Goal: Transaction & Acquisition: Purchase product/service

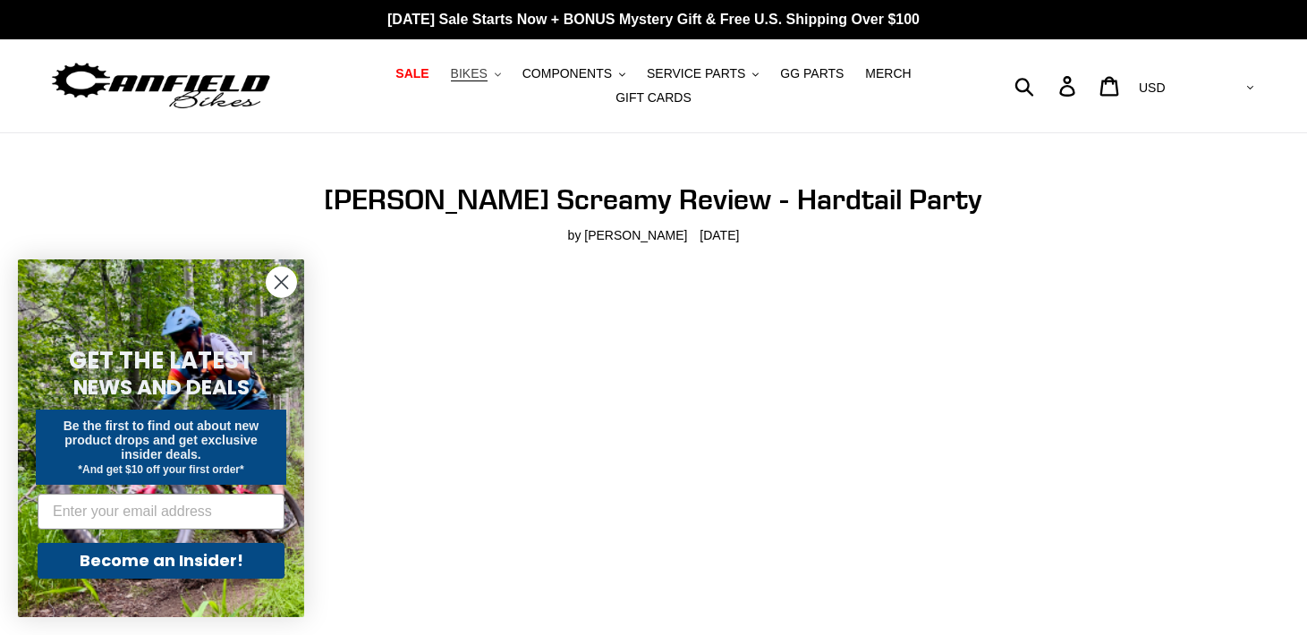
click at [498, 79] on button "BIKES .cls-1{fill:#231f20}" at bounding box center [476, 74] width 68 height 24
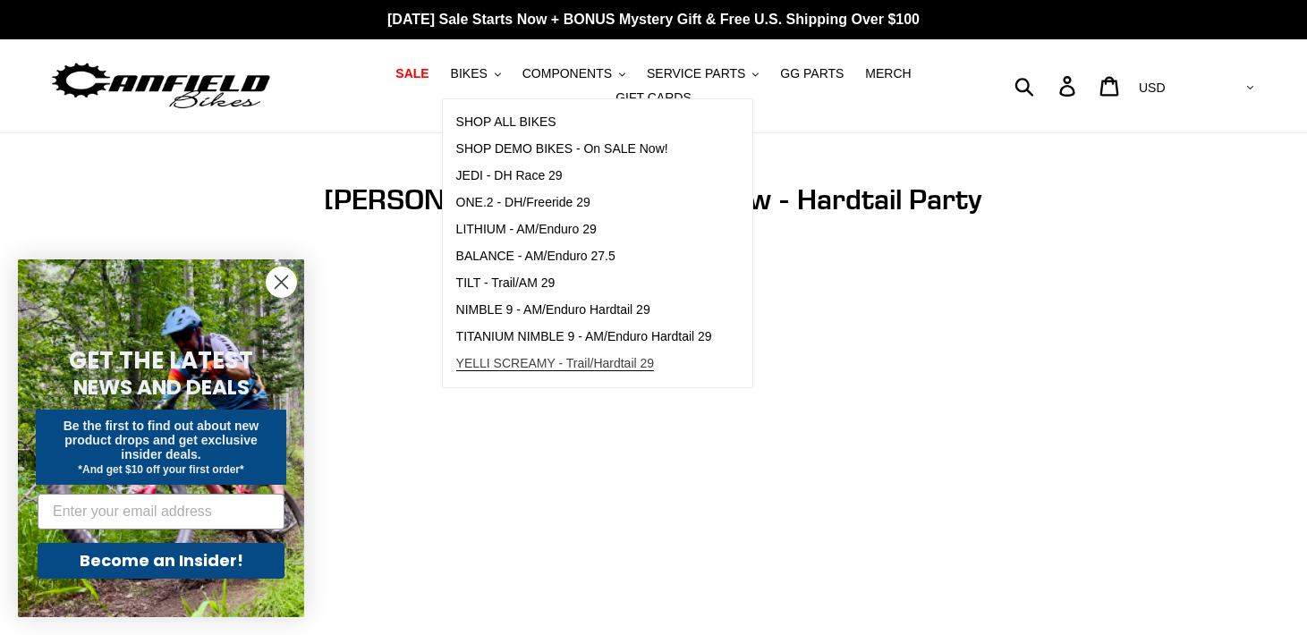
click at [553, 360] on span "YELLI SCREAMY - Trail/Hardtail 29" at bounding box center [555, 363] width 199 height 15
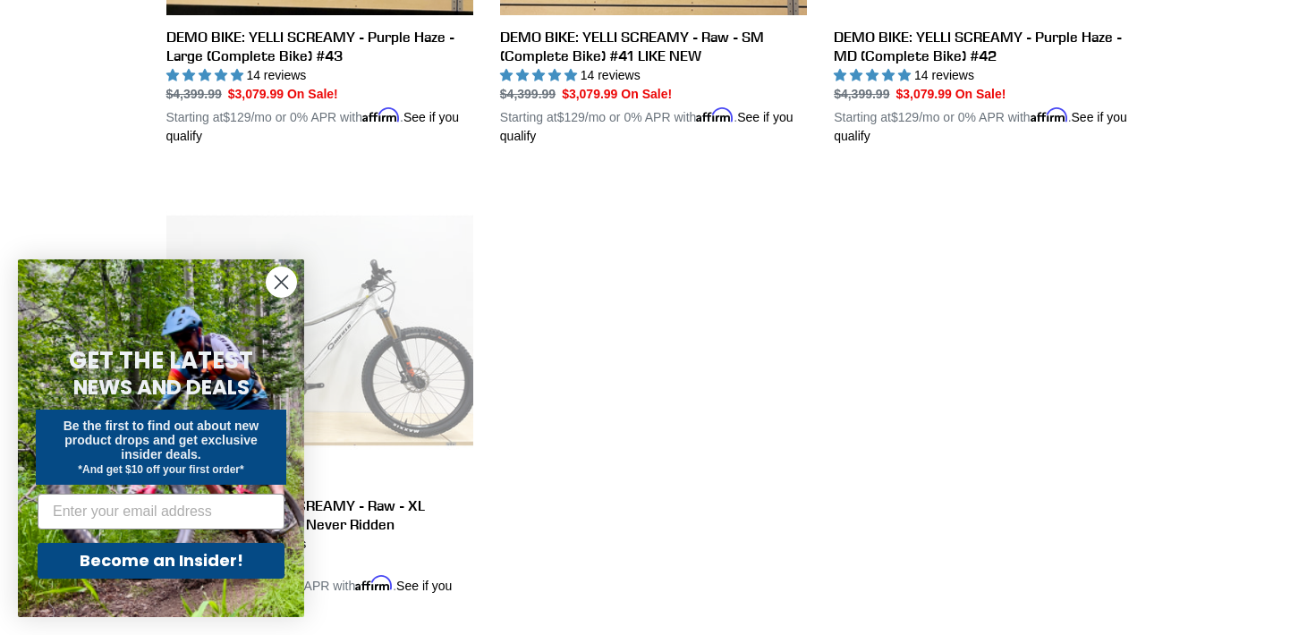
scroll to position [1275, 0]
click at [281, 287] on circle "Close dialog" at bounding box center [281, 282] width 30 height 30
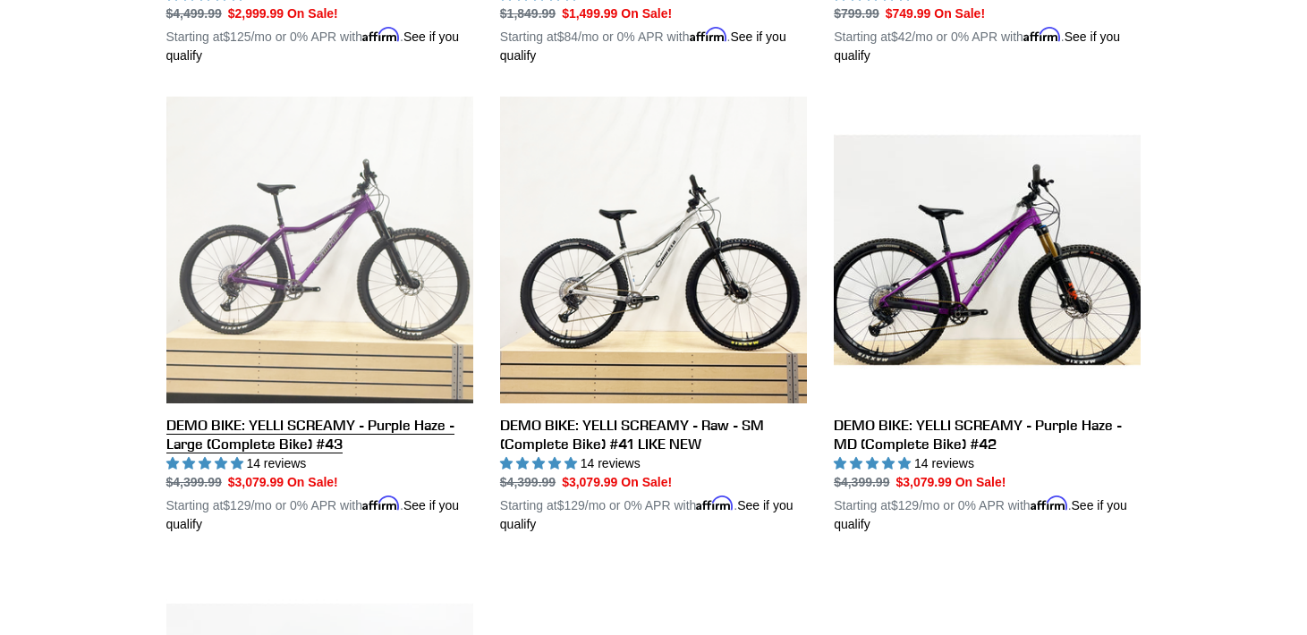
scroll to position [866, 0]
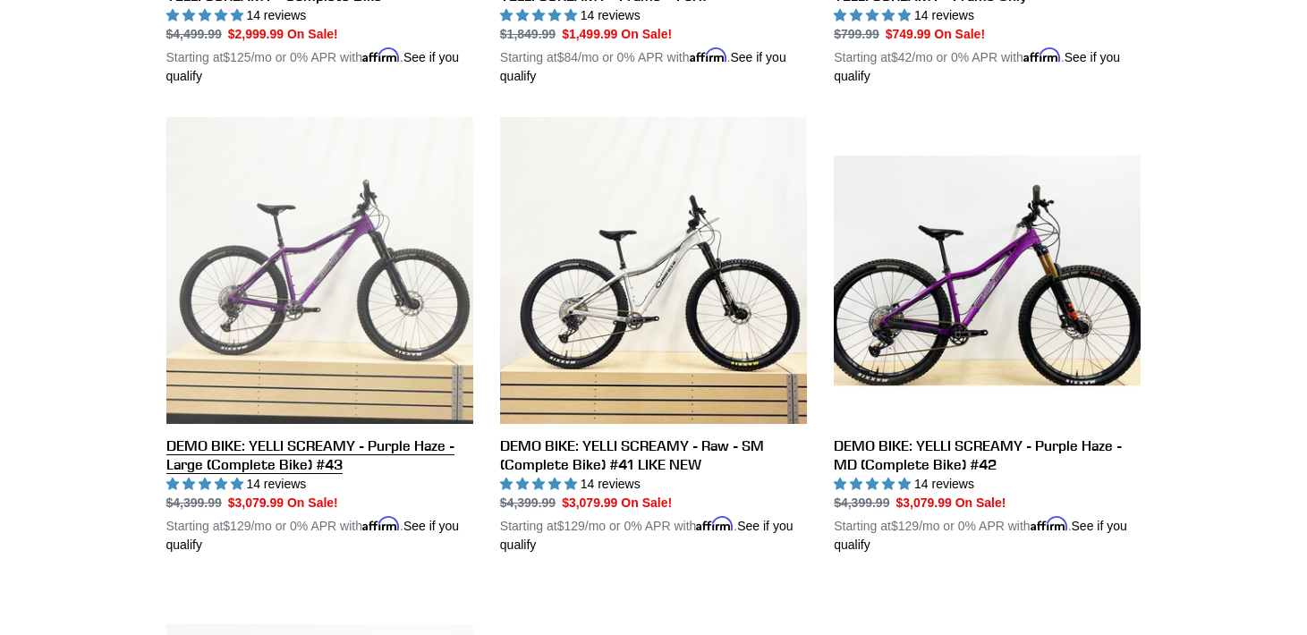
click at [338, 262] on link "DEMO BIKE: YELLI SCREAMY - Purple Haze - Large (Complete Bike) #43" at bounding box center [319, 335] width 307 height 437
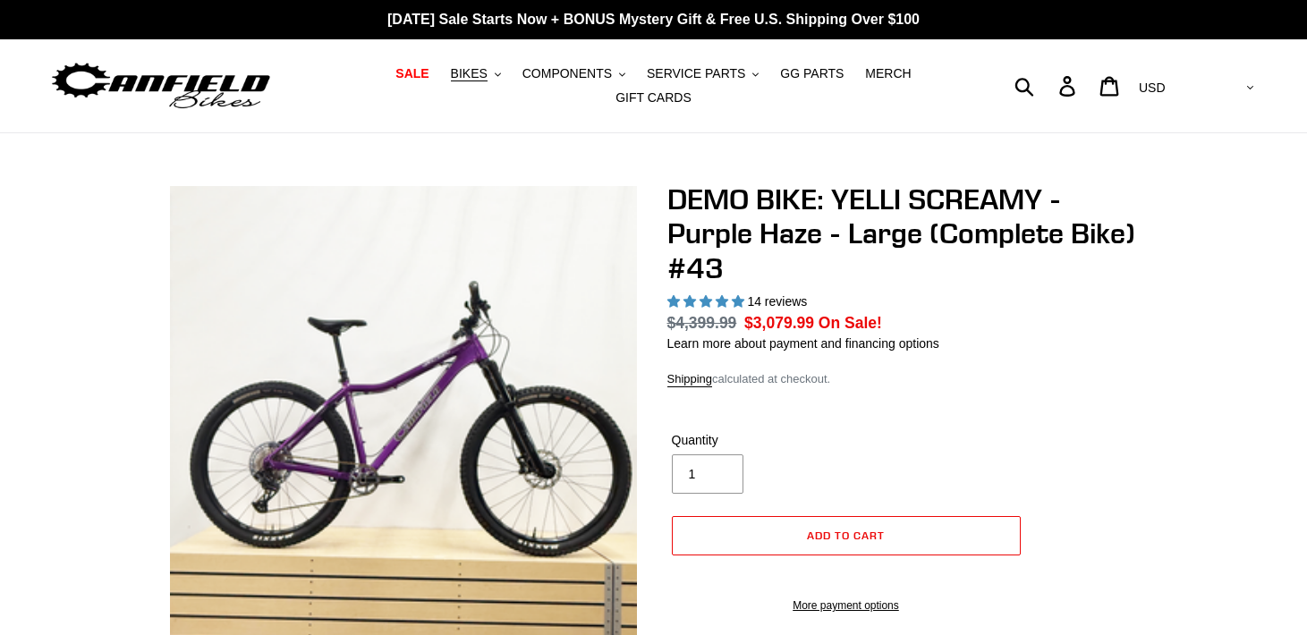
select select "highest-rating"
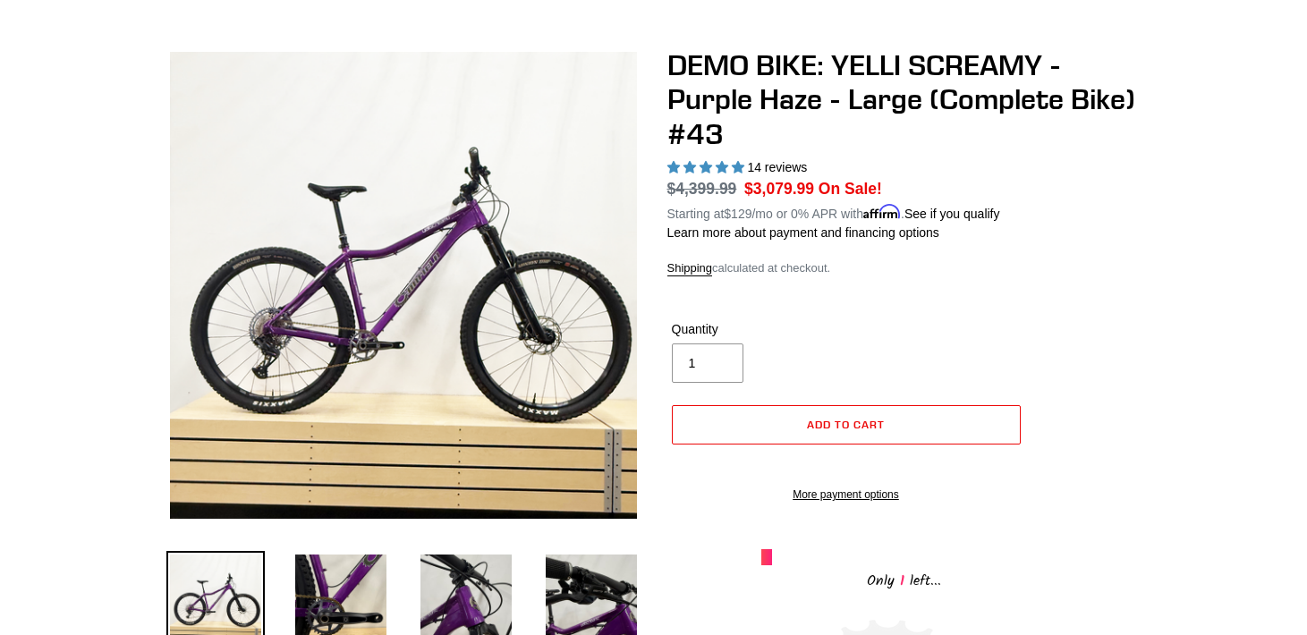
scroll to position [139, 0]
